Goal: Task Accomplishment & Management: Complete application form

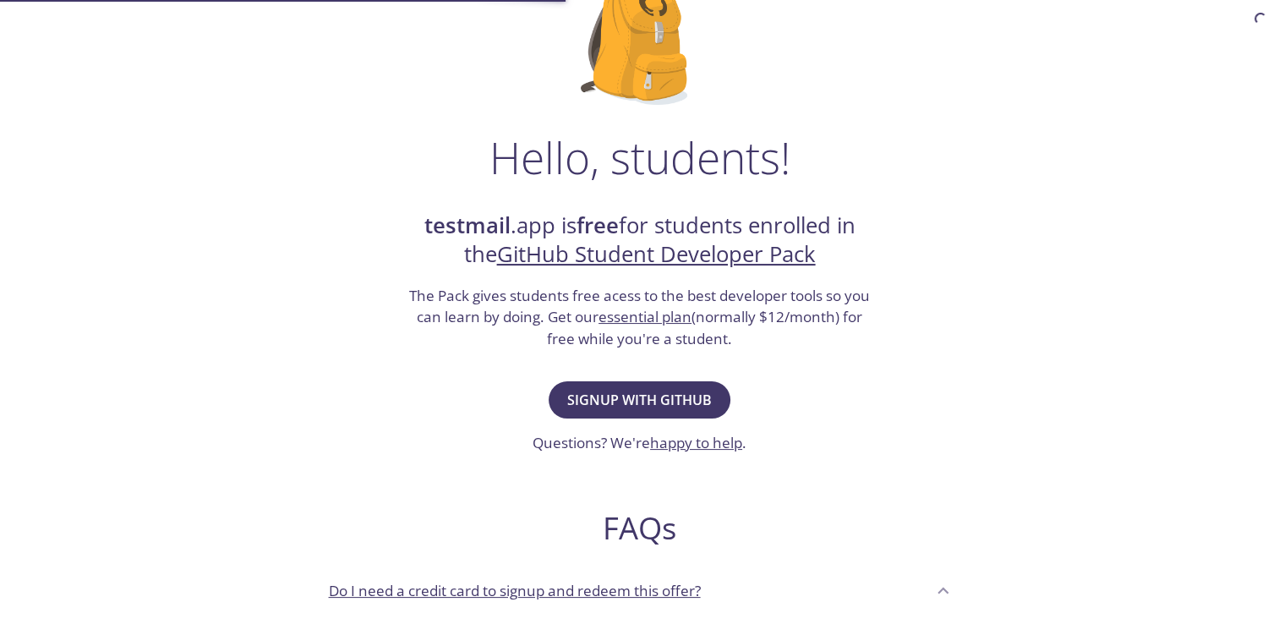
scroll to position [164, 0]
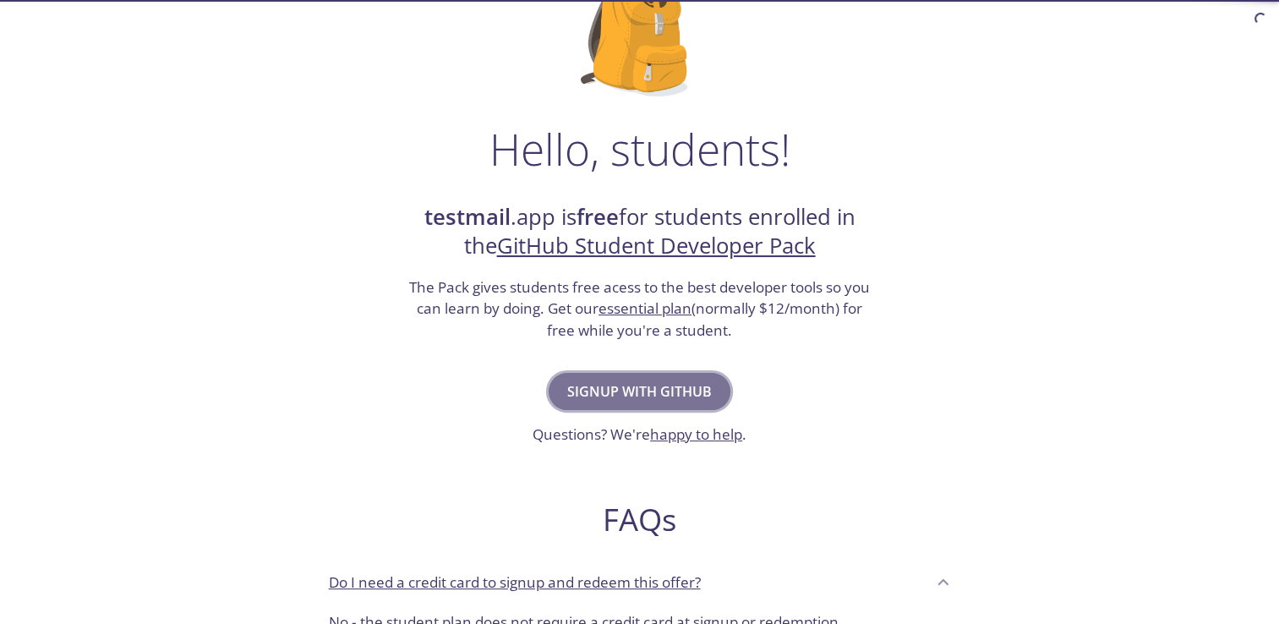
click at [677, 389] on span "Signup with GitHub" at bounding box center [639, 392] width 145 height 24
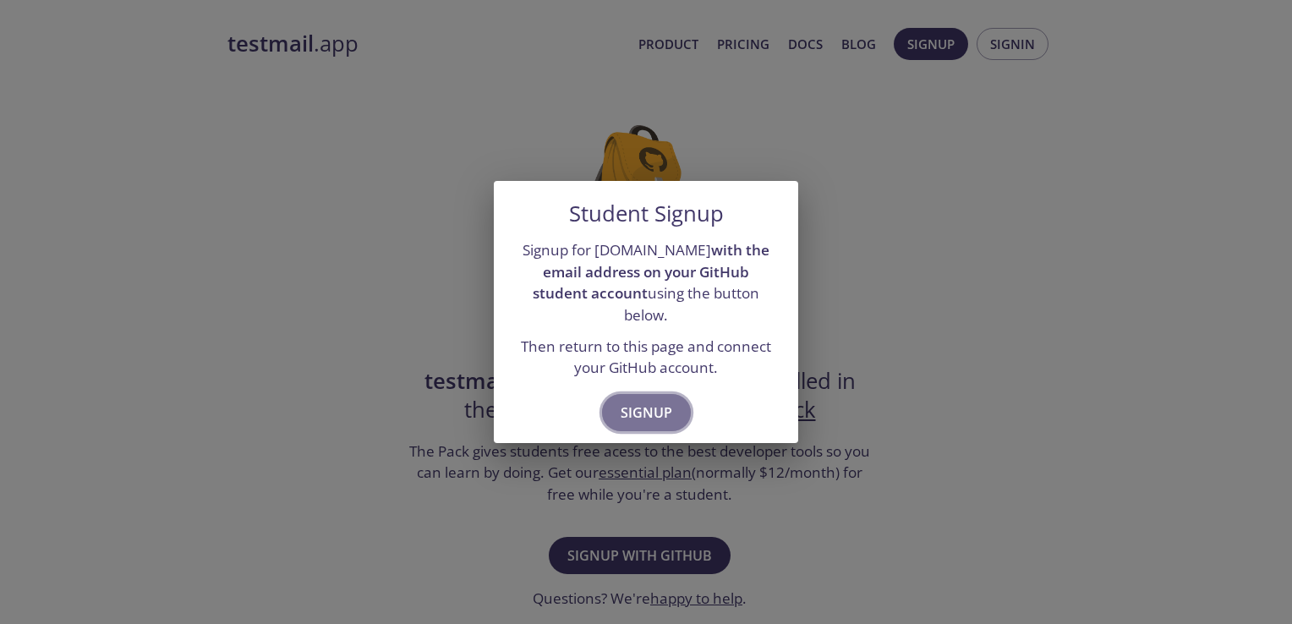
click at [643, 401] on span "Signup" at bounding box center [646, 413] width 52 height 24
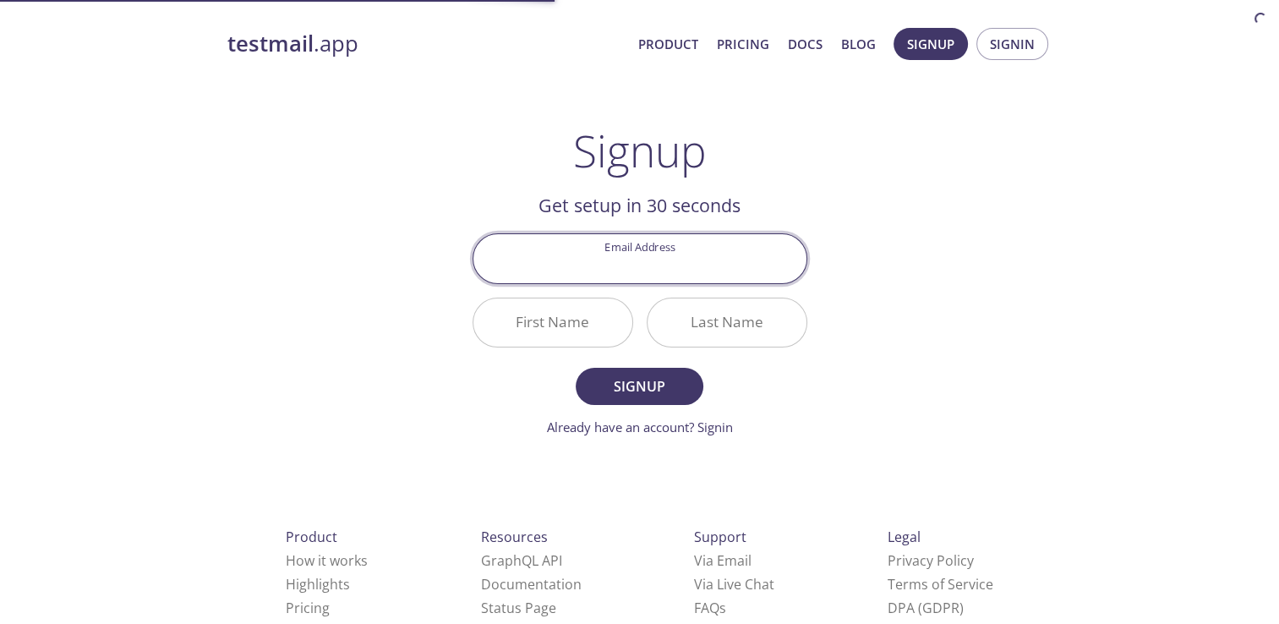
click at [673, 267] on input "Email Address" at bounding box center [639, 258] width 333 height 48
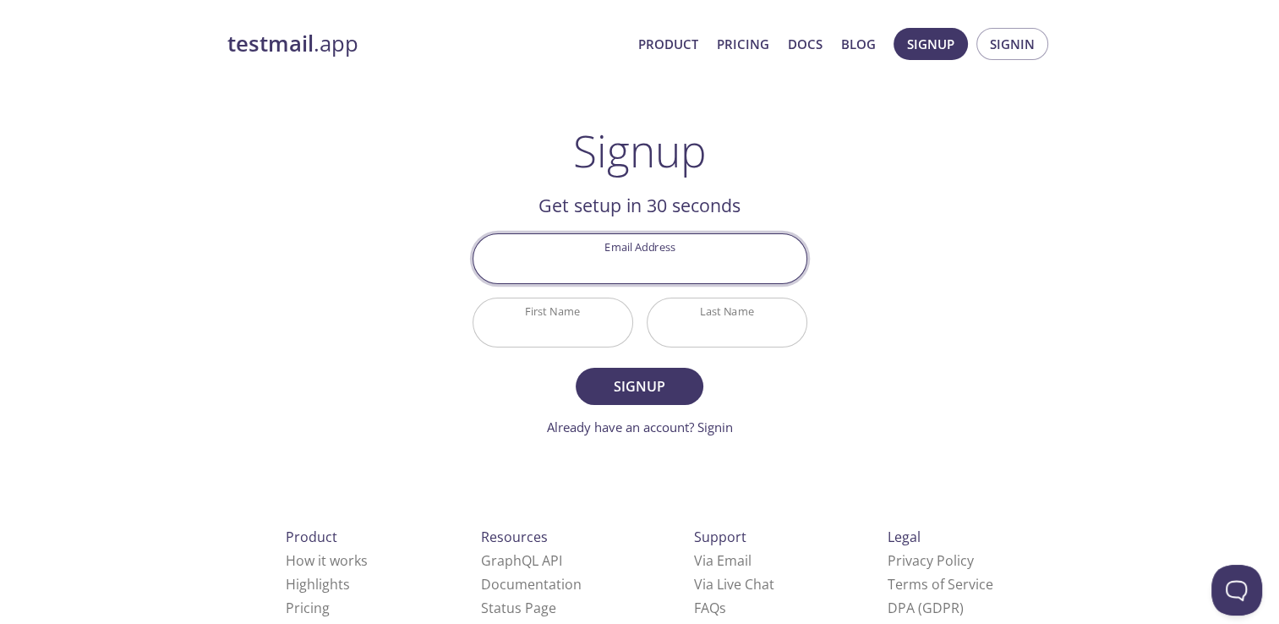
type input "[EMAIL_ADDRESS][DOMAIN_NAME]"
type input "[PERSON_NAME]"
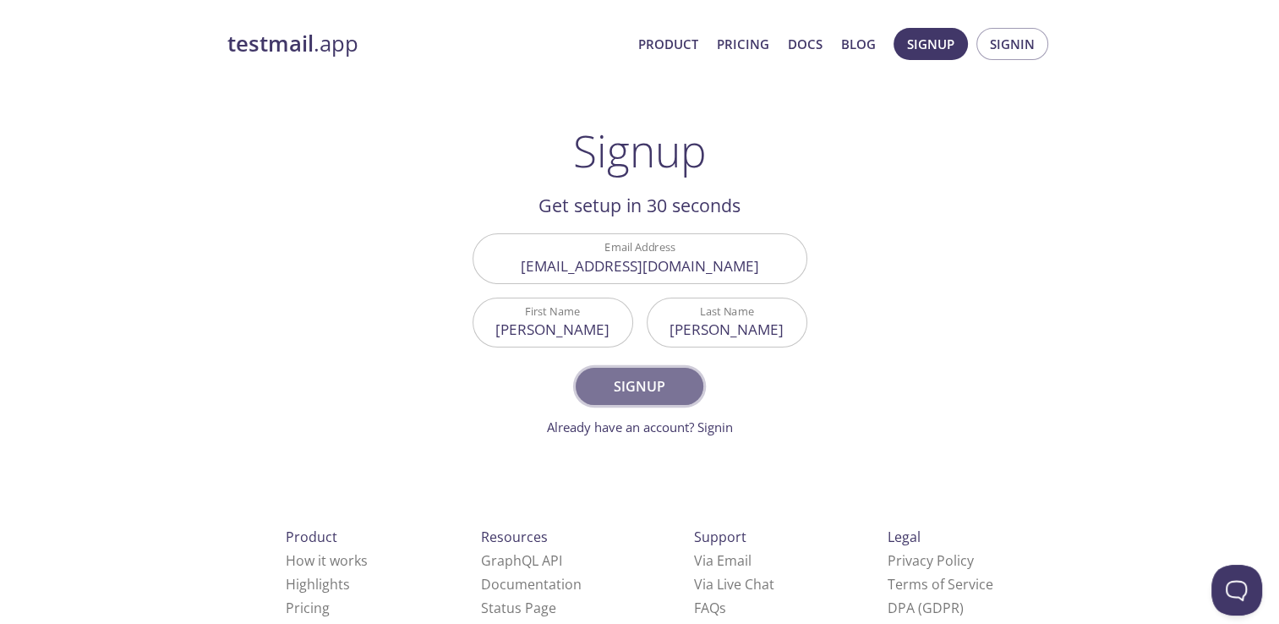
click at [657, 384] on span "Signup" at bounding box center [639, 386] width 90 height 24
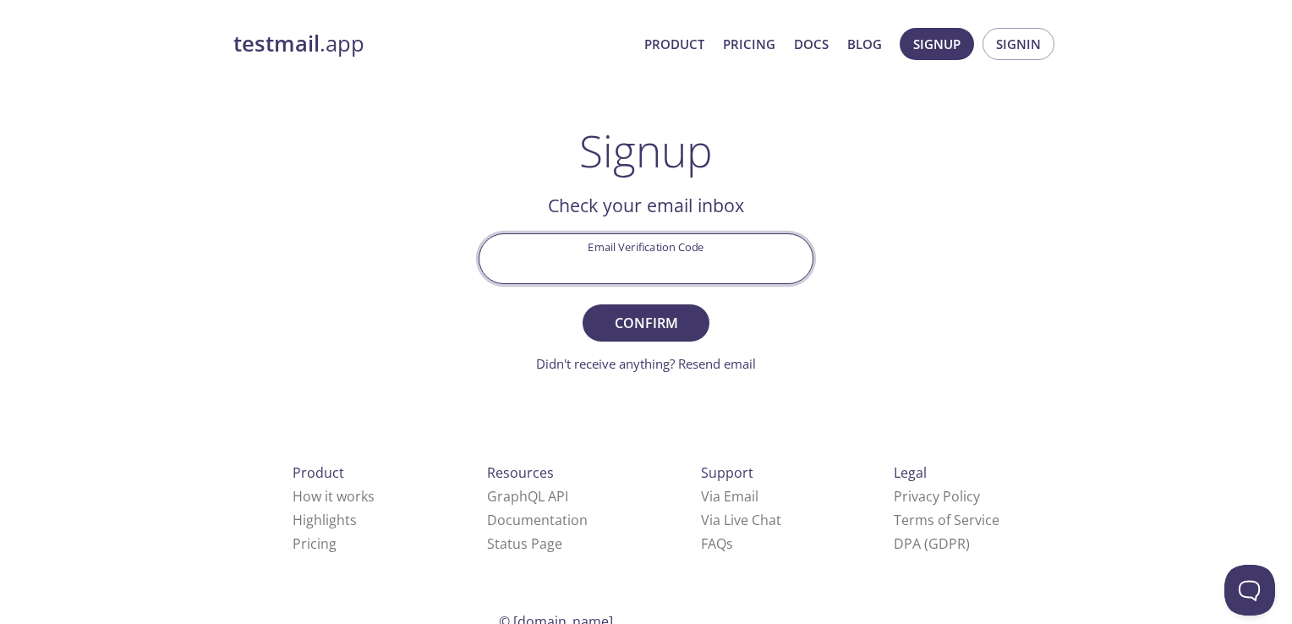
click at [693, 252] on input "Email Verification Code" at bounding box center [645, 258] width 333 height 48
type input "XSM94DZ"
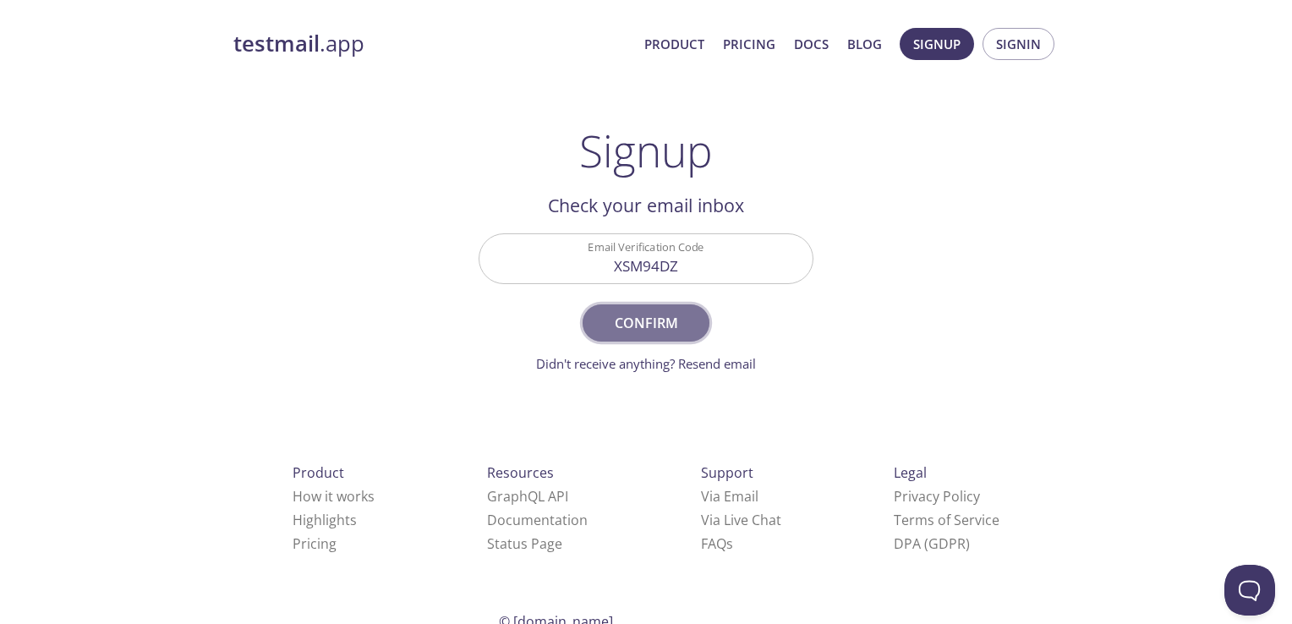
click at [676, 330] on span "Confirm" at bounding box center [646, 323] width 90 height 24
